Goal: Task Accomplishment & Management: Use online tool/utility

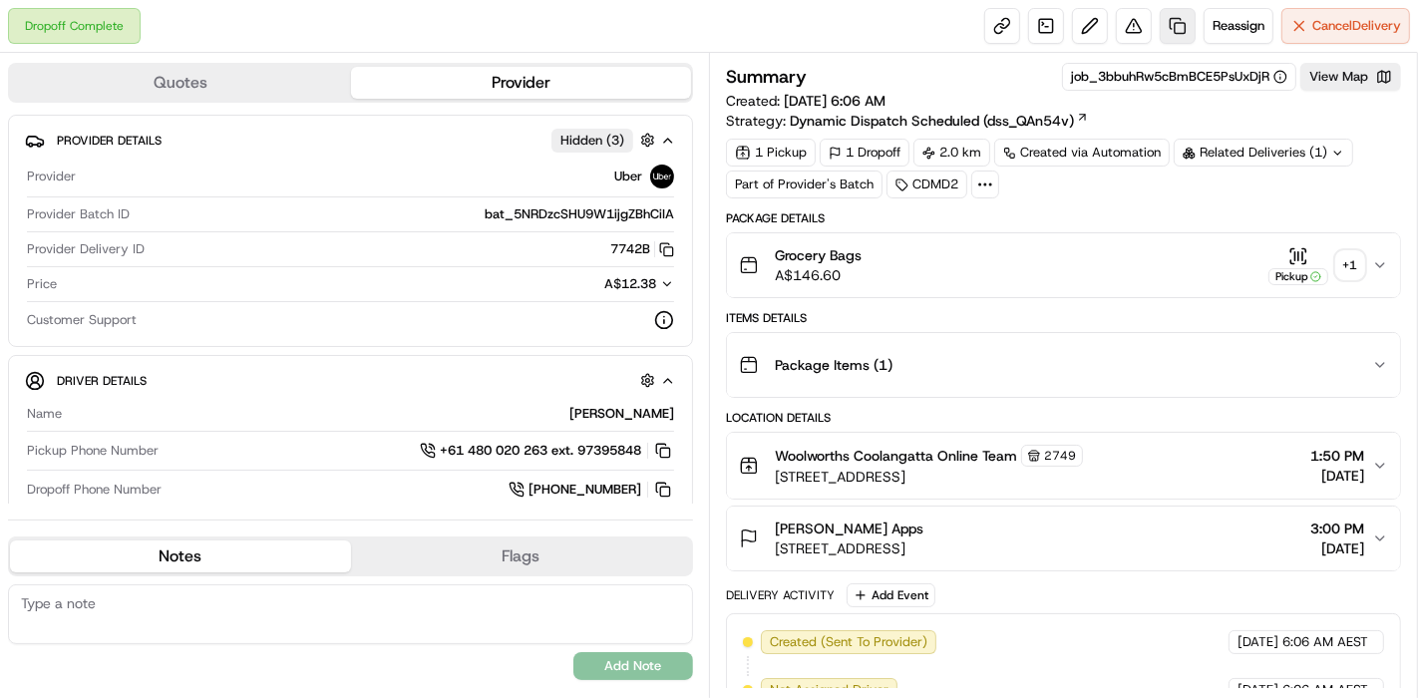
click at [1175, 31] on link at bounding box center [1178, 26] width 36 height 36
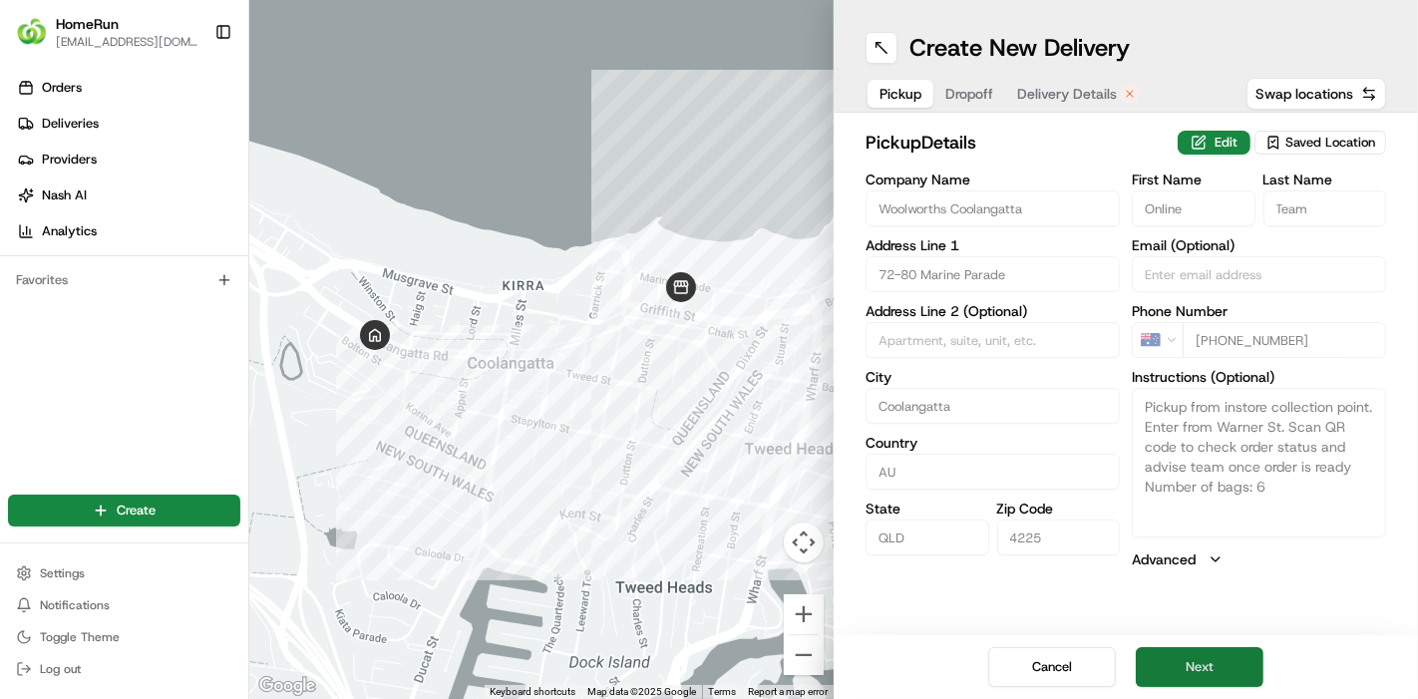
click at [1206, 672] on button "Next" at bounding box center [1200, 667] width 128 height 40
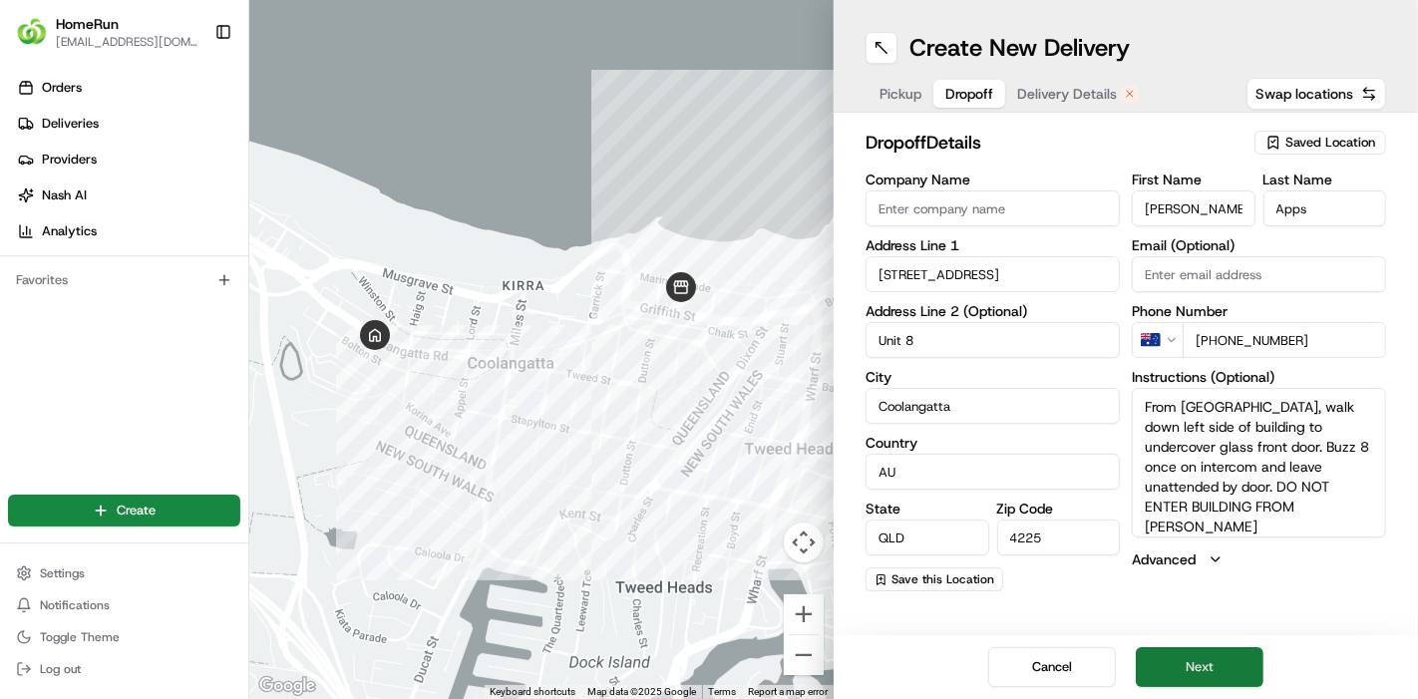
click at [1206, 672] on button "Next" at bounding box center [1200, 667] width 128 height 40
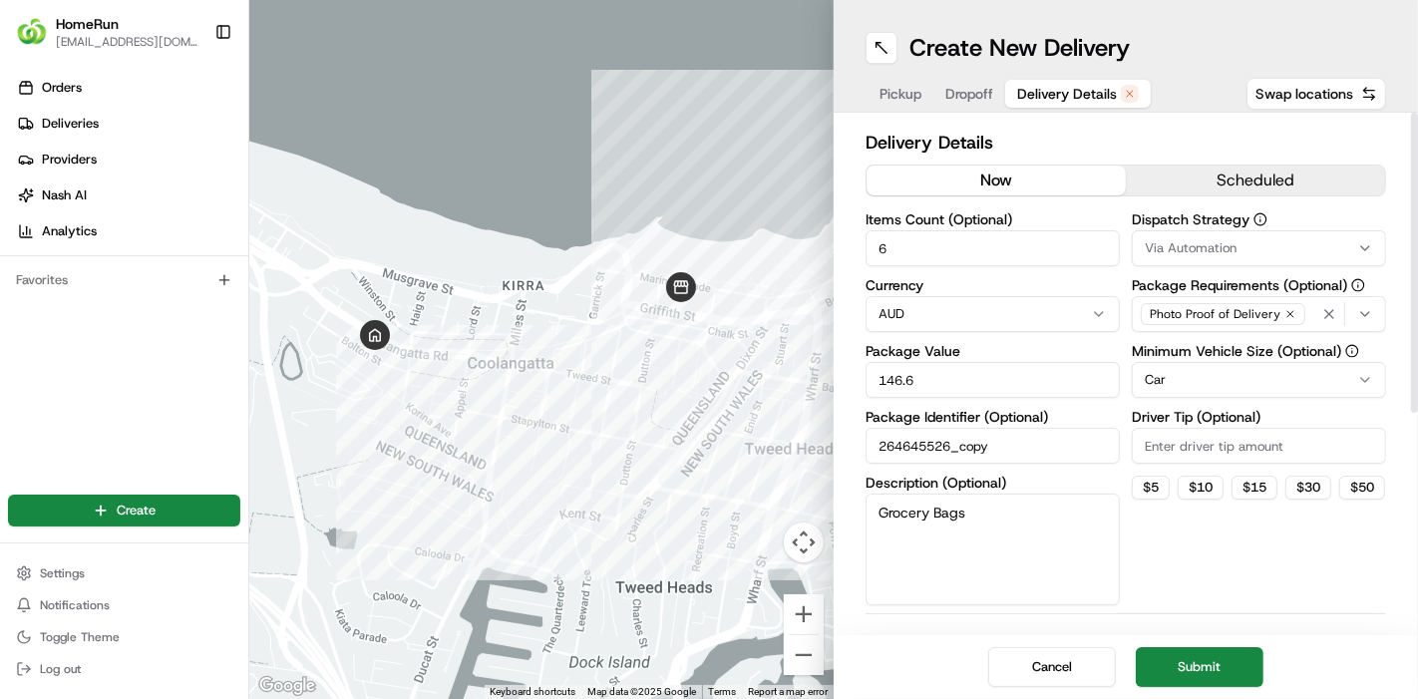
click at [1017, 183] on button "now" at bounding box center [996, 181] width 259 height 30
click at [1207, 669] on button "Submit" at bounding box center [1200, 667] width 128 height 40
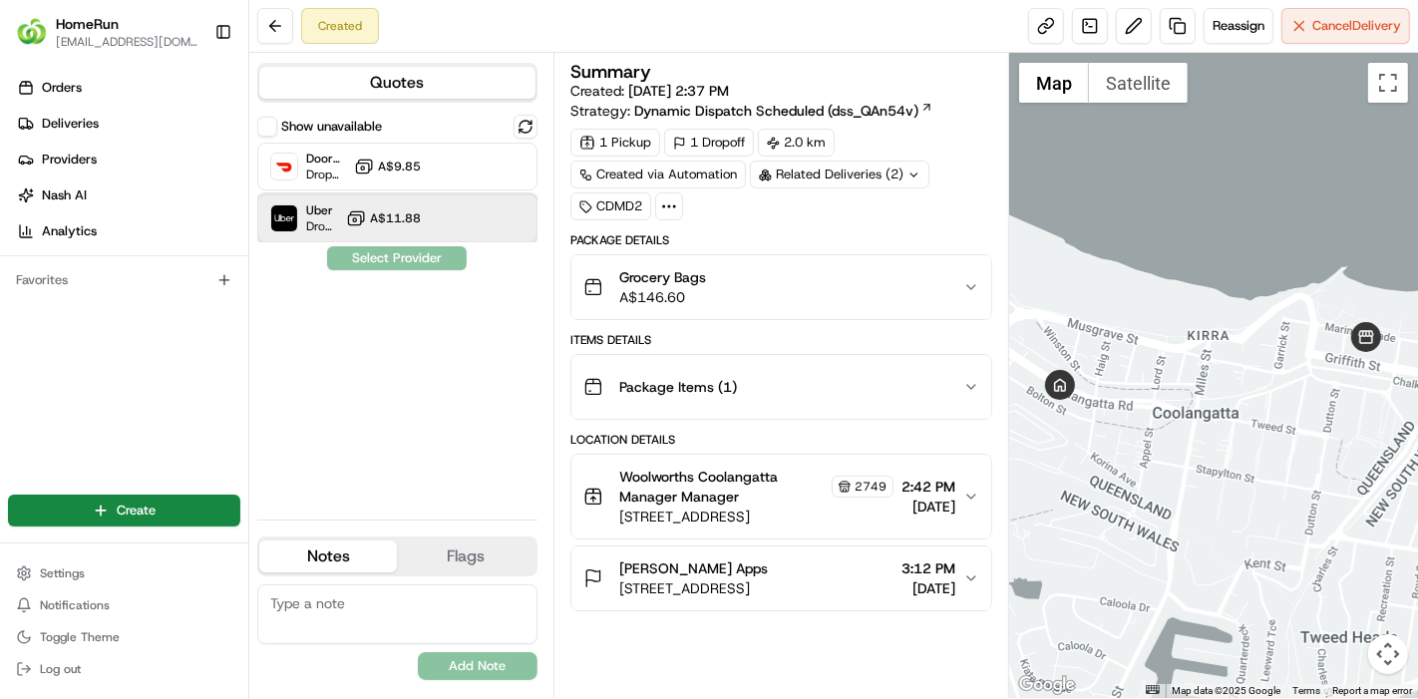
click at [447, 203] on div "Uber Dropoff ETA 47 minutes A$11.88" at bounding box center [397, 218] width 280 height 48
click at [430, 258] on button "Assign Provider" at bounding box center [397, 258] width 142 height 24
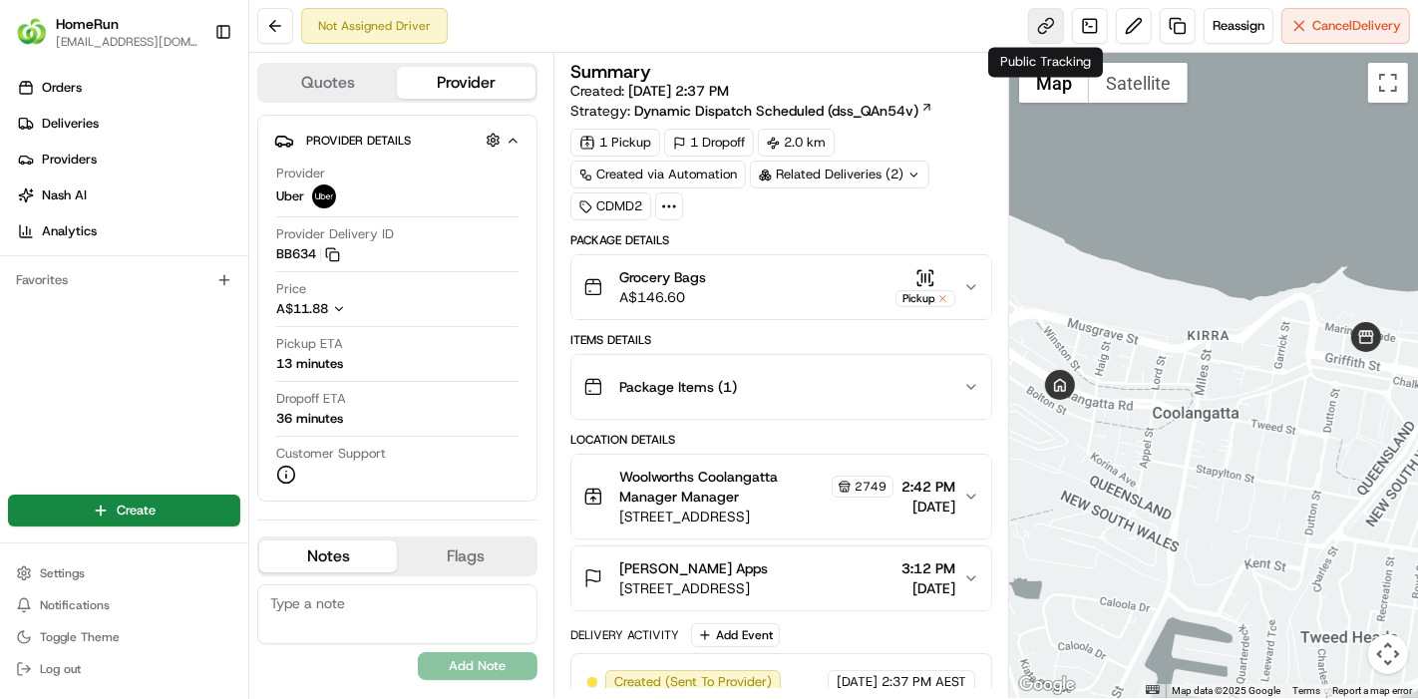
click at [1046, 21] on link at bounding box center [1046, 26] width 36 height 36
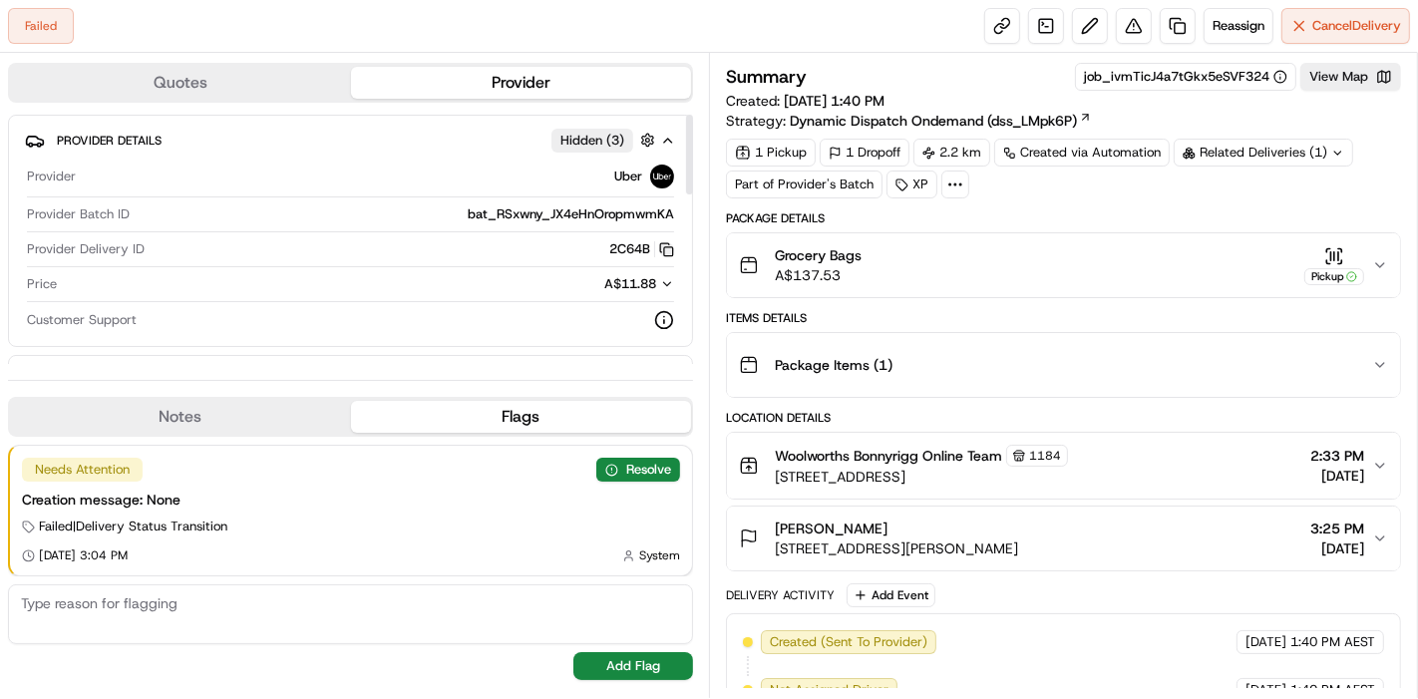
click at [661, 252] on icon "button" at bounding box center [666, 249] width 15 height 15
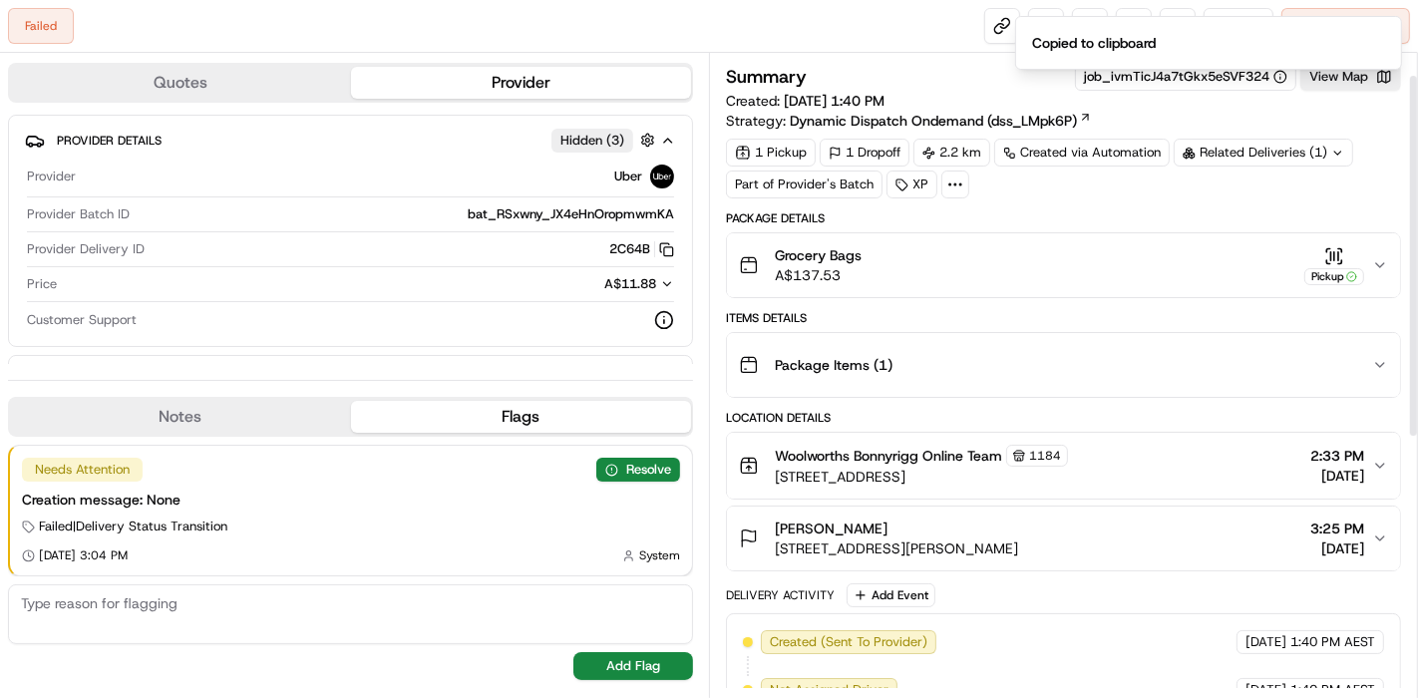
scroll to position [40, 0]
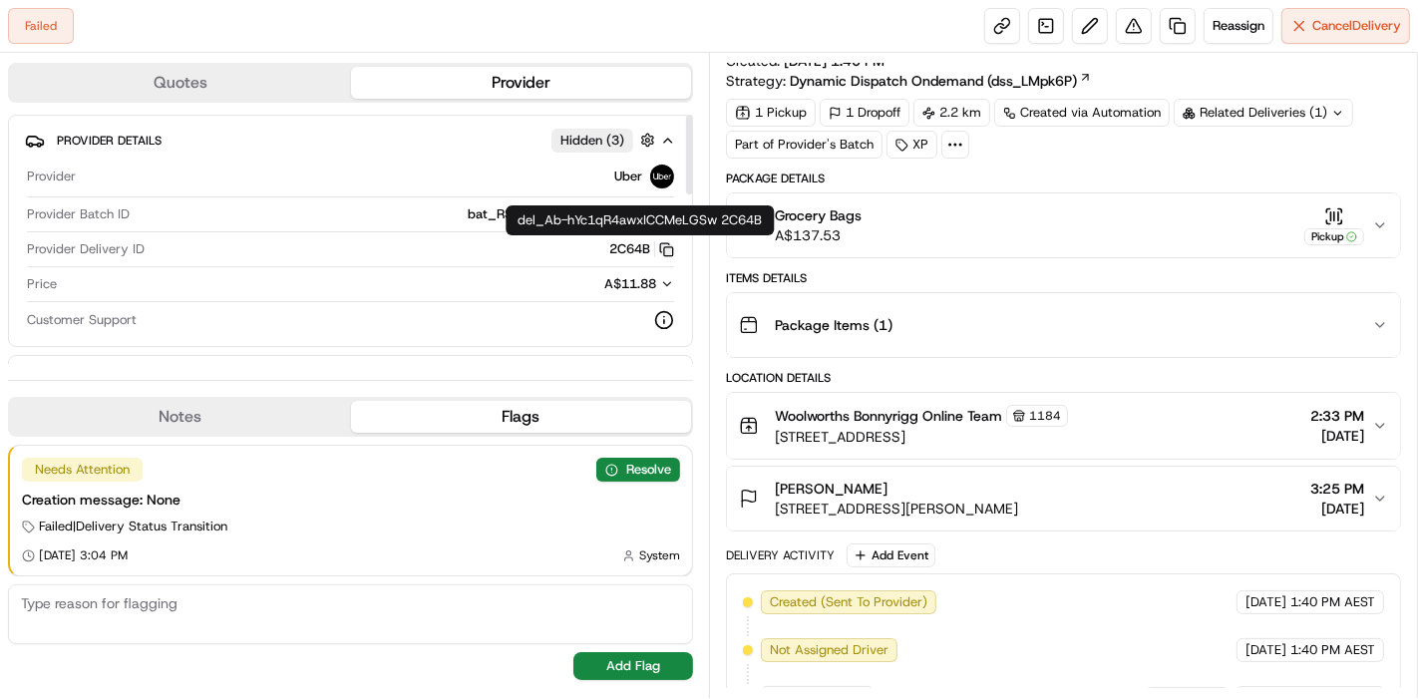
click at [664, 242] on icon "button" at bounding box center [666, 249] width 15 height 15
click at [668, 246] on icon "button" at bounding box center [666, 249] width 15 height 15
click at [669, 284] on icon "button" at bounding box center [667, 284] width 14 height 14
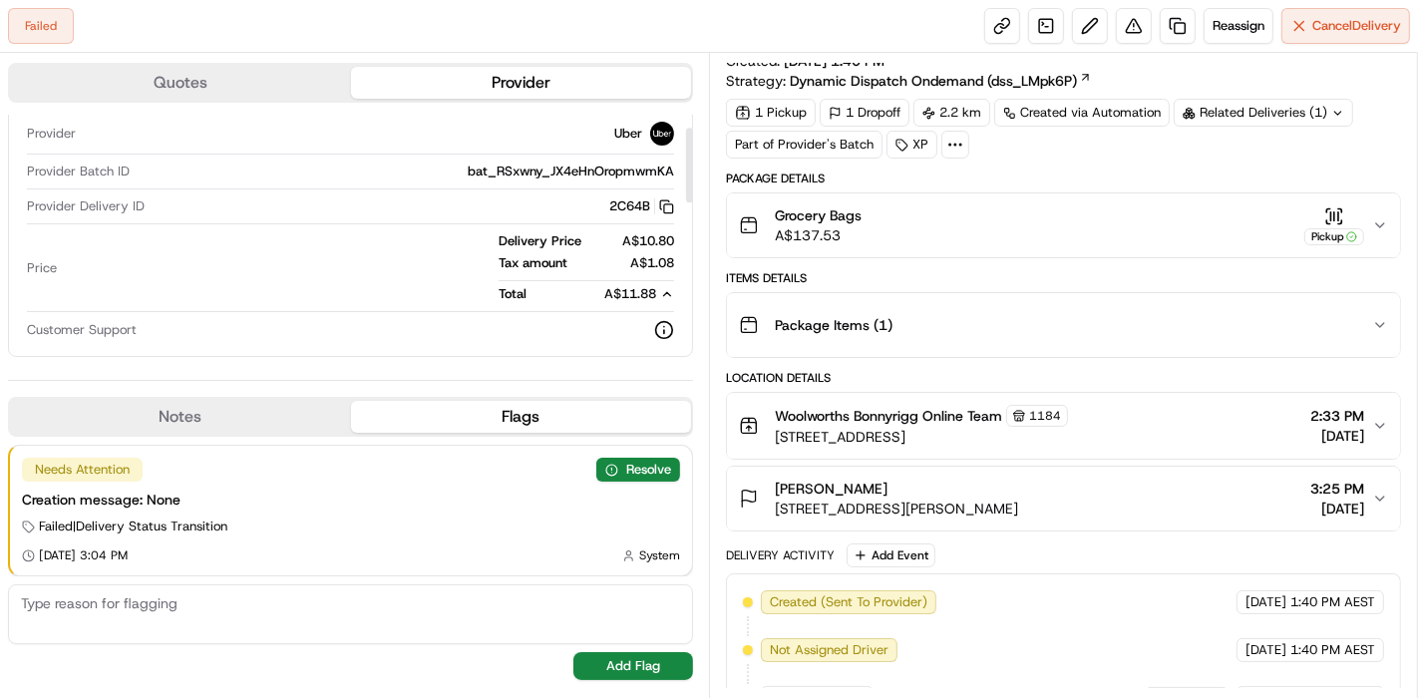
scroll to position [44, 0]
click at [666, 293] on icon "button" at bounding box center [667, 293] width 14 height 14
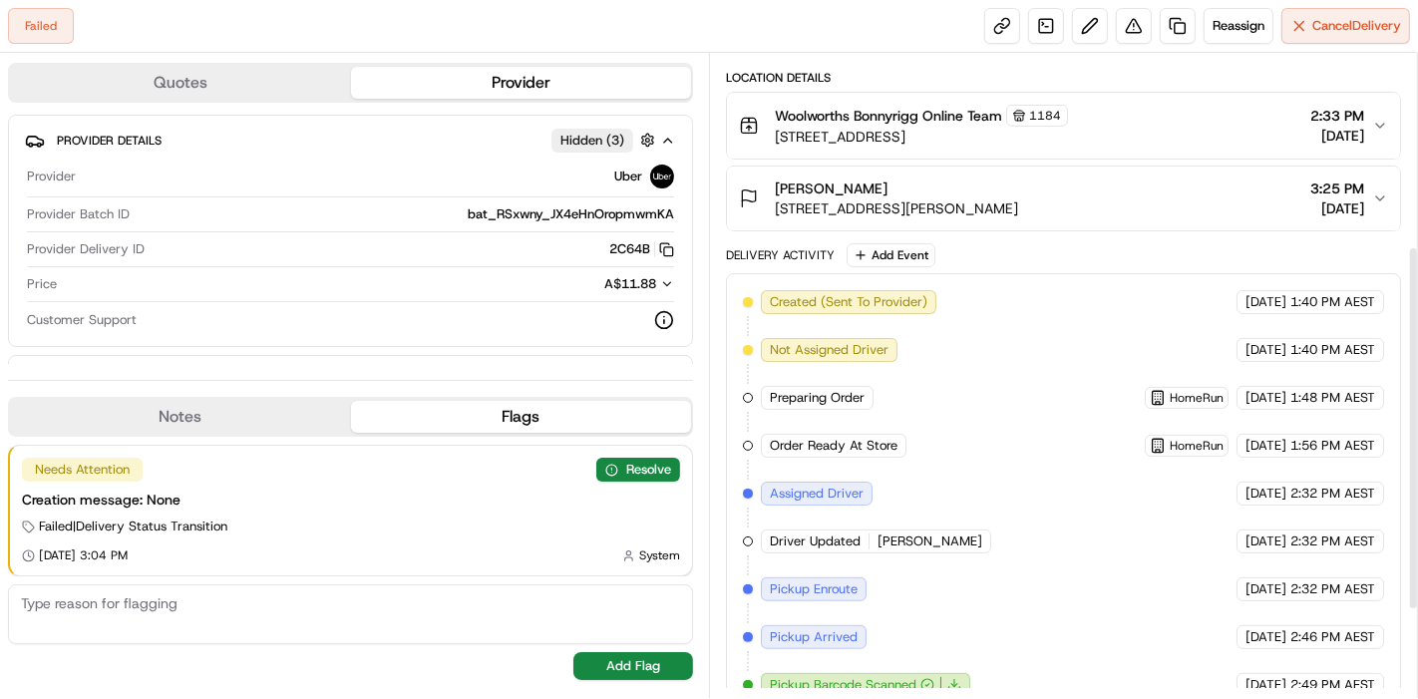
scroll to position [339, 0]
click at [903, 540] on span "Michael D." at bounding box center [929, 542] width 105 height 18
copy div "Michael D. Uber"
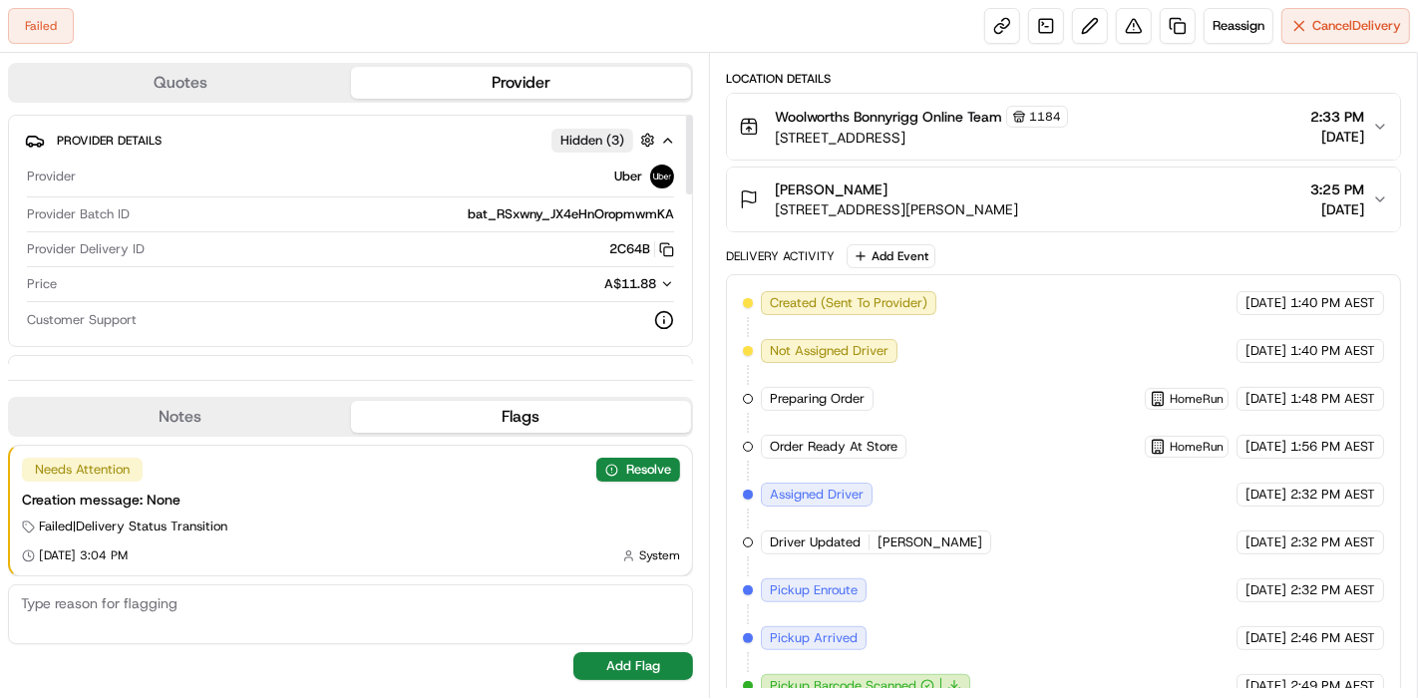
click at [596, 355] on div "Driver Details Name Michael D. Pickup Phone Number +61 480 020 263 ext. 3910847…" at bounding box center [350, 628] width 685 height 546
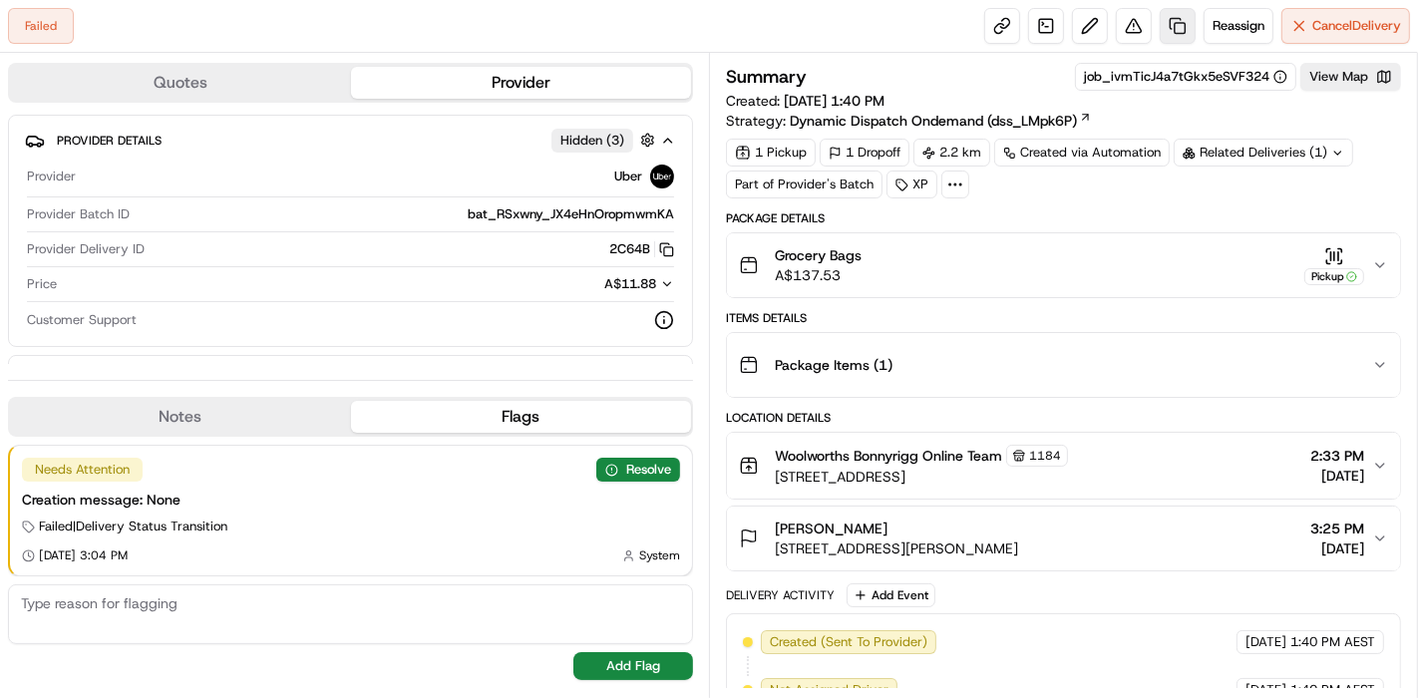
click at [1179, 9] on link at bounding box center [1178, 26] width 36 height 36
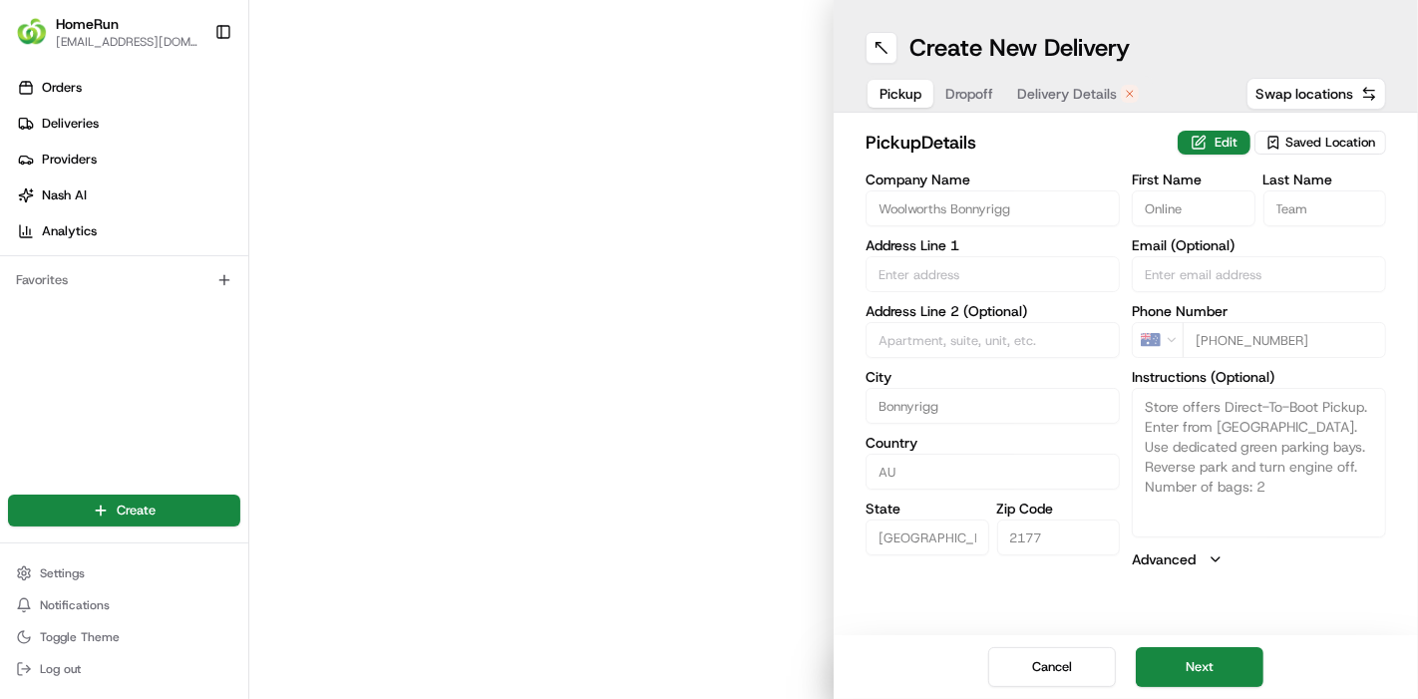
type input "100 Bonnyrigg Avenue"
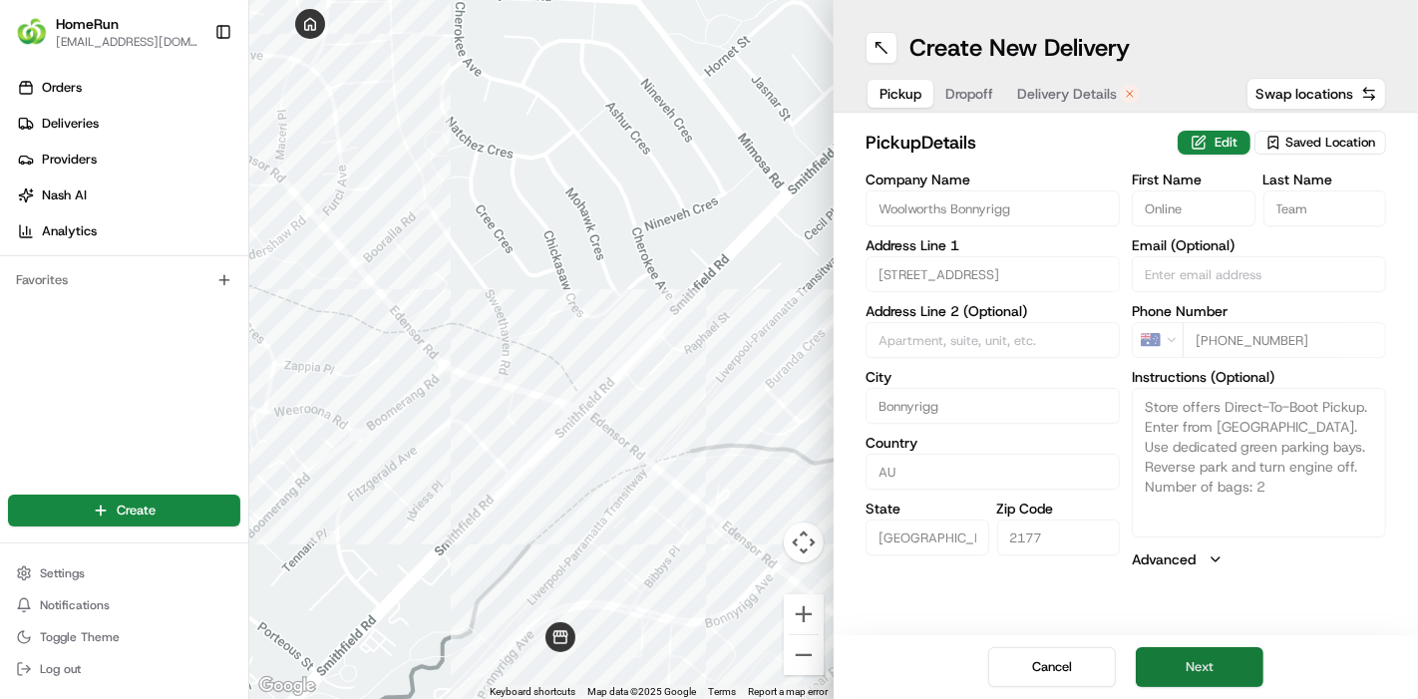
click at [1180, 656] on button "Next" at bounding box center [1200, 667] width 128 height 40
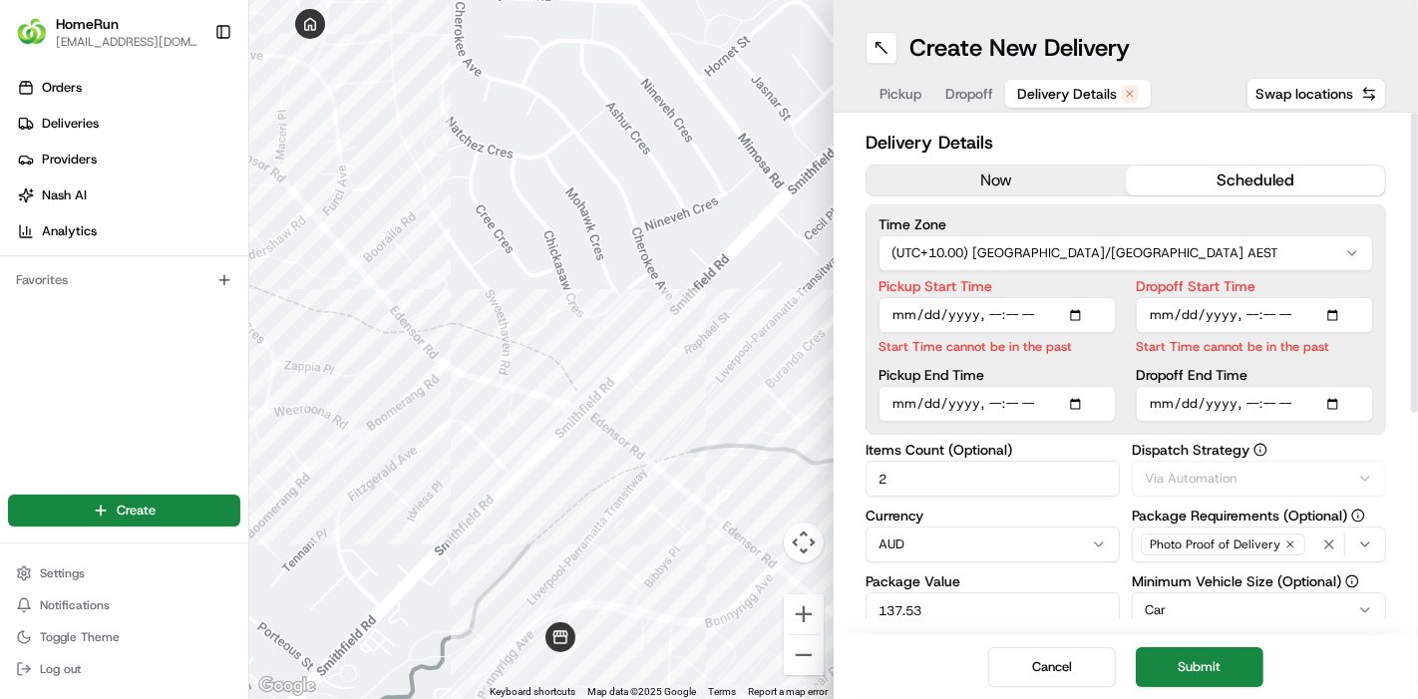
click at [1072, 95] on span "Delivery Details" at bounding box center [1067, 94] width 100 height 20
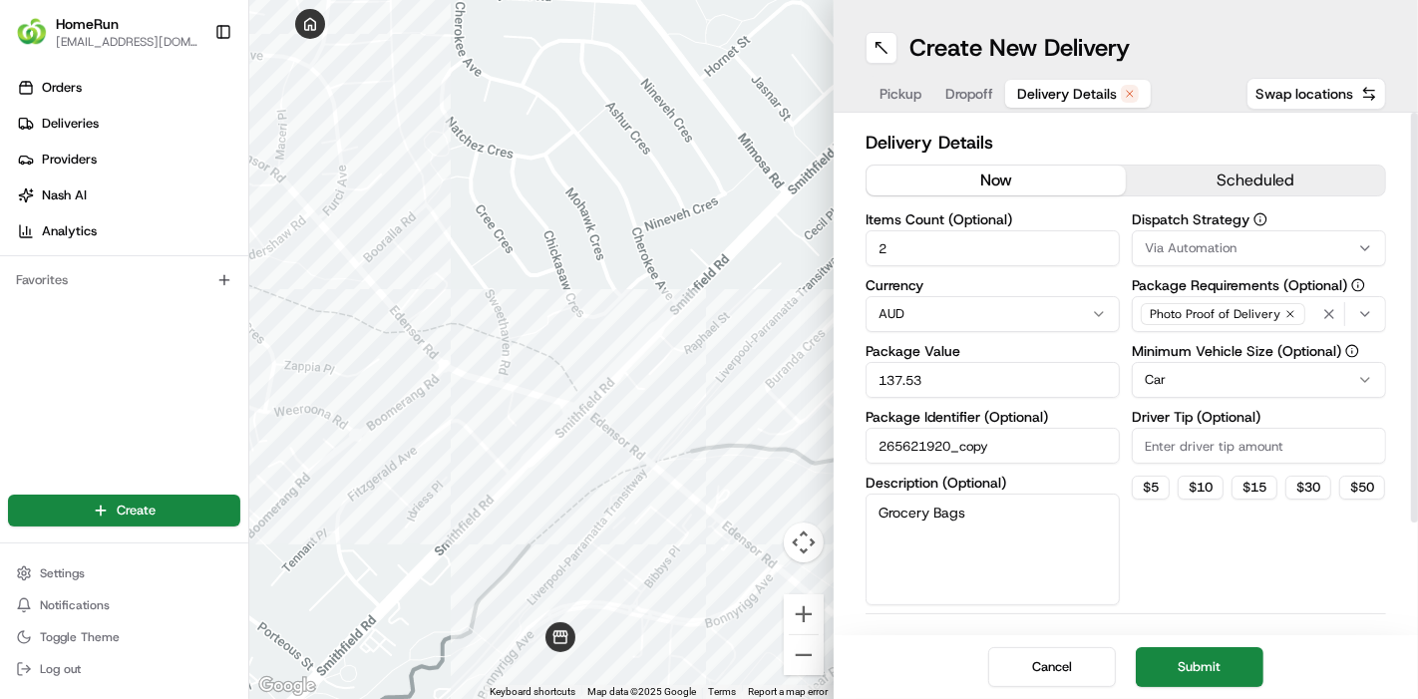
click at [1008, 187] on button "now" at bounding box center [996, 181] width 259 height 30
click at [1213, 665] on button "Submit" at bounding box center [1200, 667] width 128 height 40
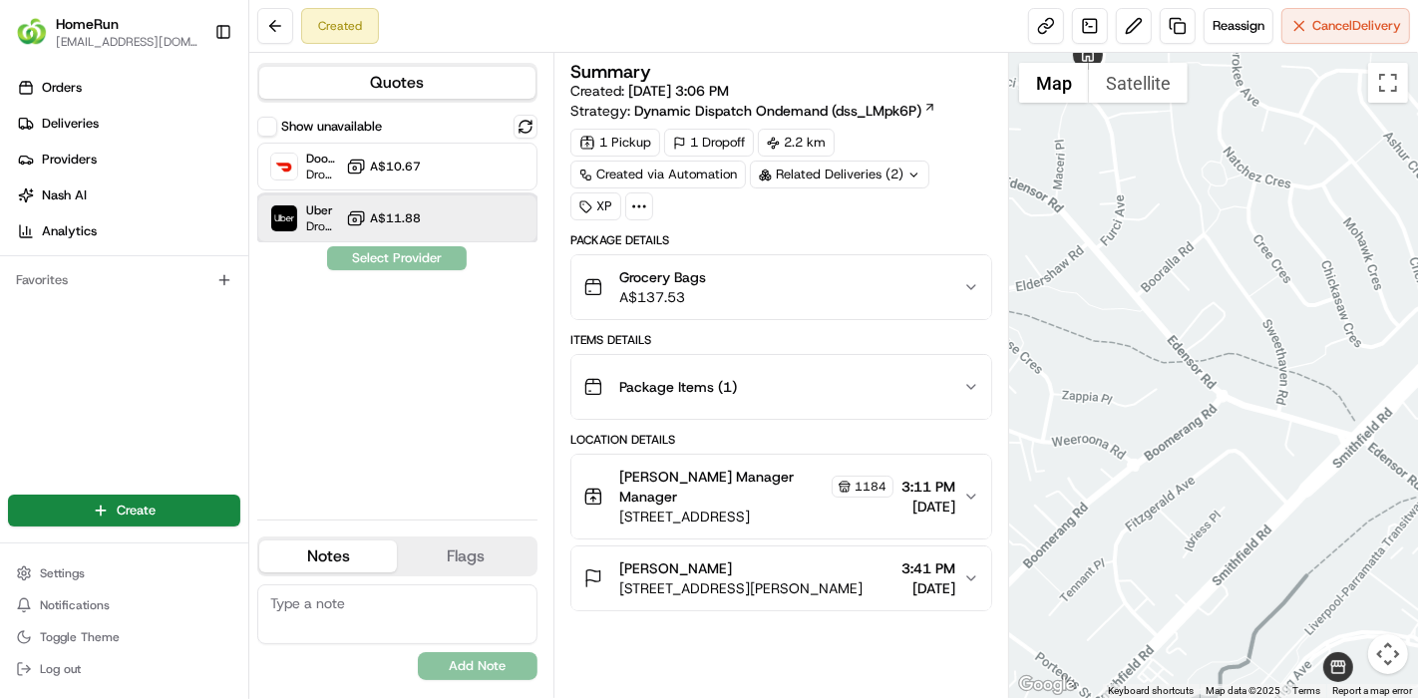
click at [448, 218] on div "Uber Dropoff ETA 44 minutes A$11.88" at bounding box center [397, 218] width 280 height 48
click at [429, 257] on button "Assign Provider" at bounding box center [397, 258] width 142 height 24
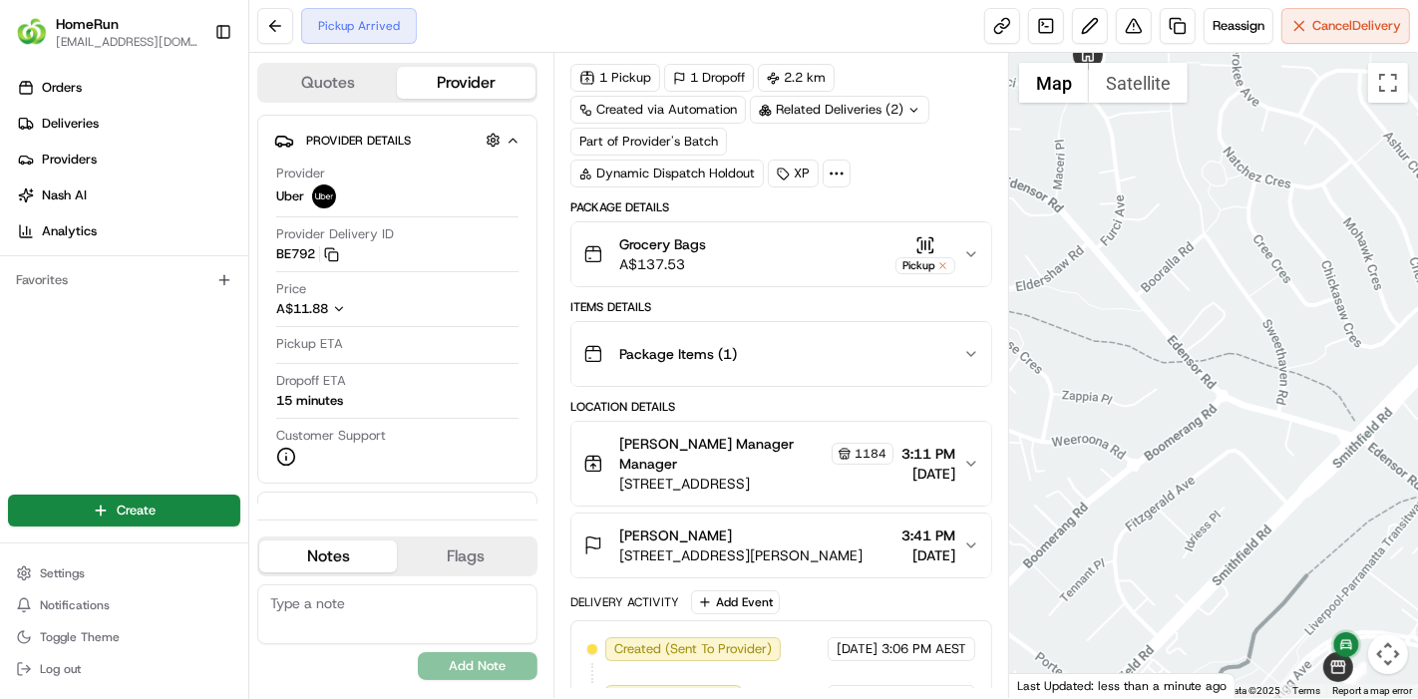
scroll to position [284, 0]
